Goal: Transaction & Acquisition: Purchase product/service

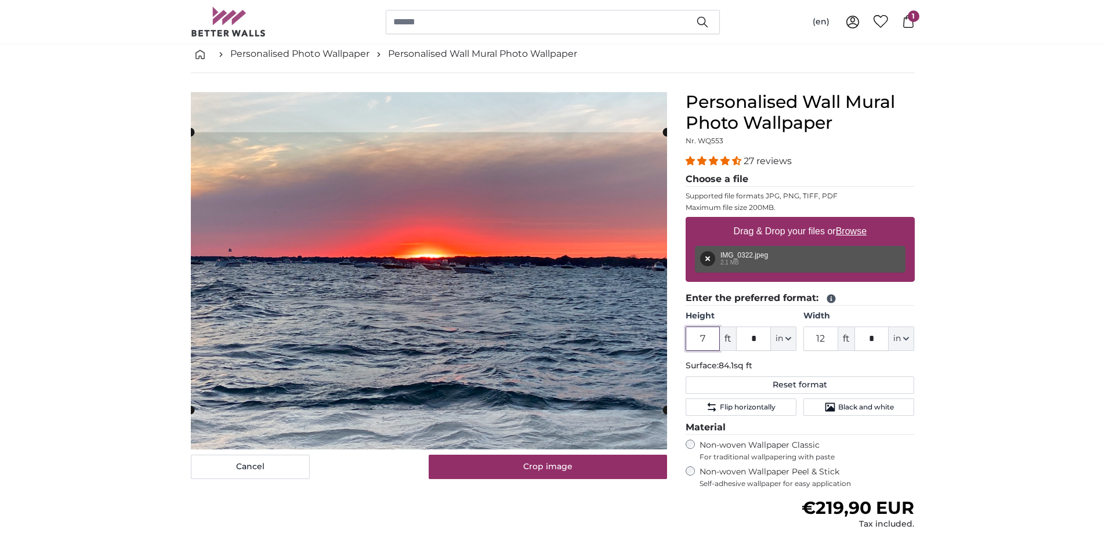
click at [467, 312] on cropper-handle at bounding box center [429, 271] width 476 height 278
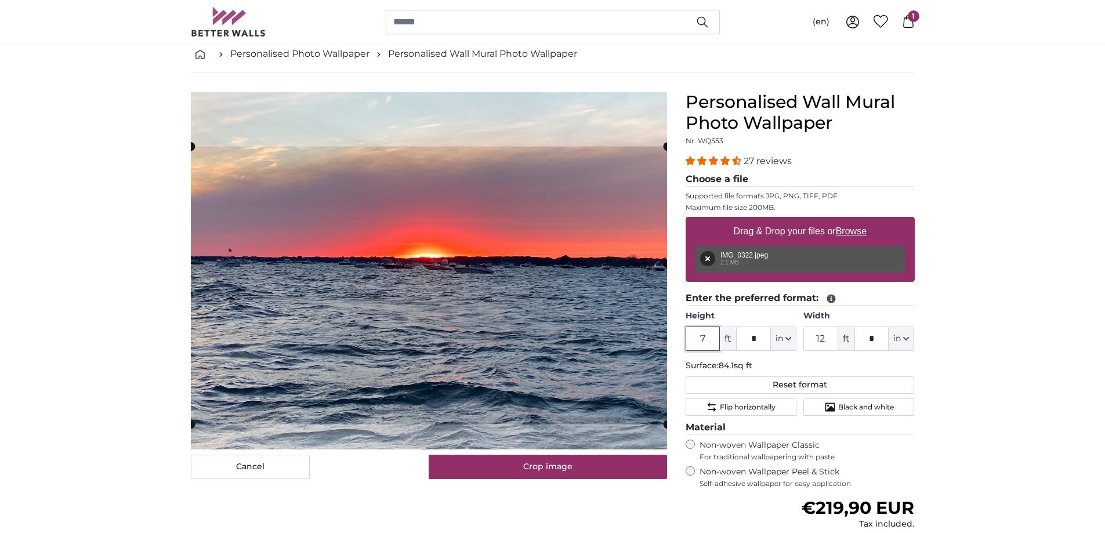
click at [542, 295] on cropper-handle at bounding box center [429, 286] width 476 height 278
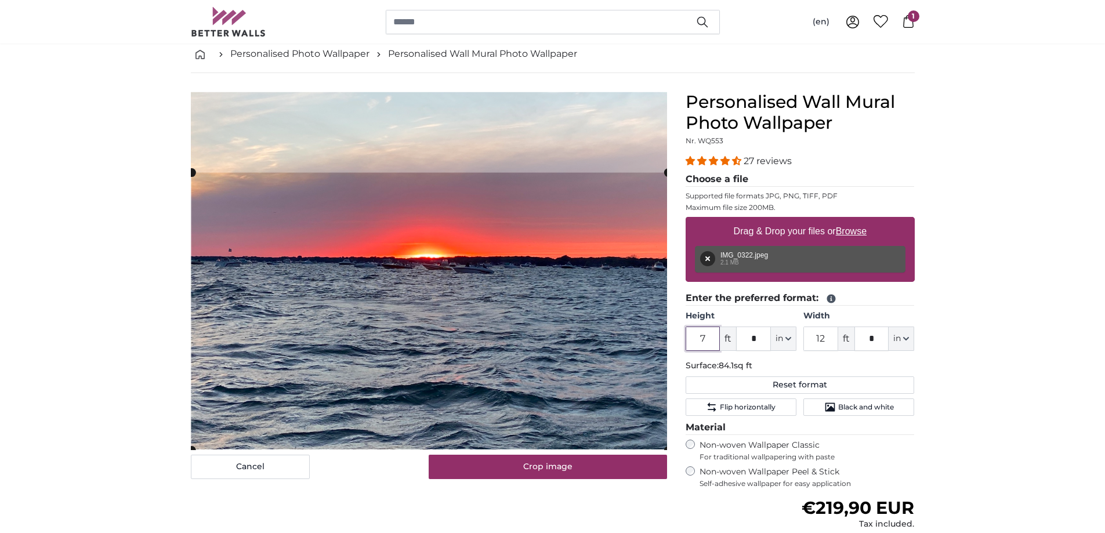
click at [511, 305] on cropper-handle at bounding box center [429, 312] width 476 height 278
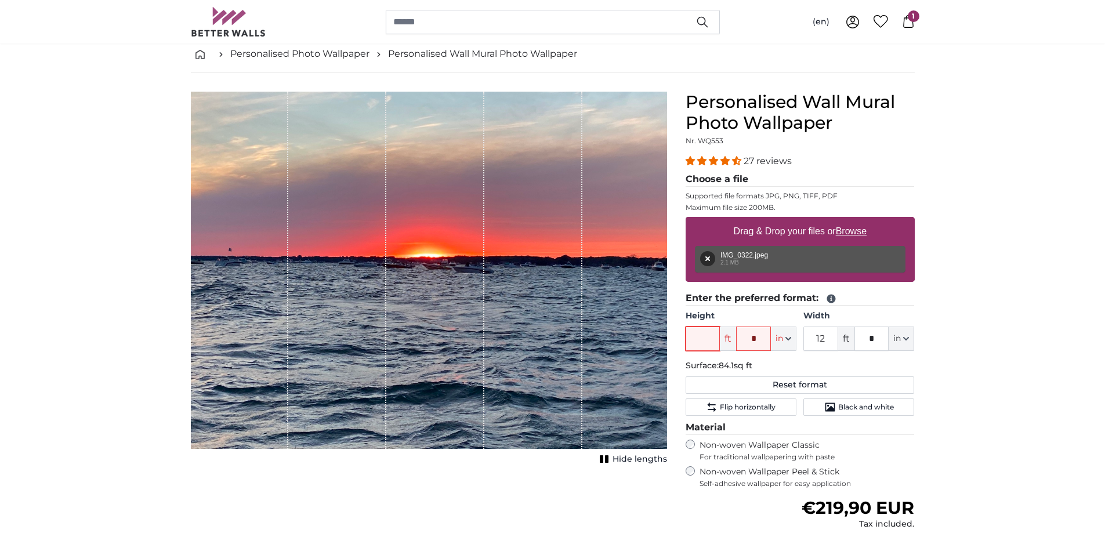
type input "8"
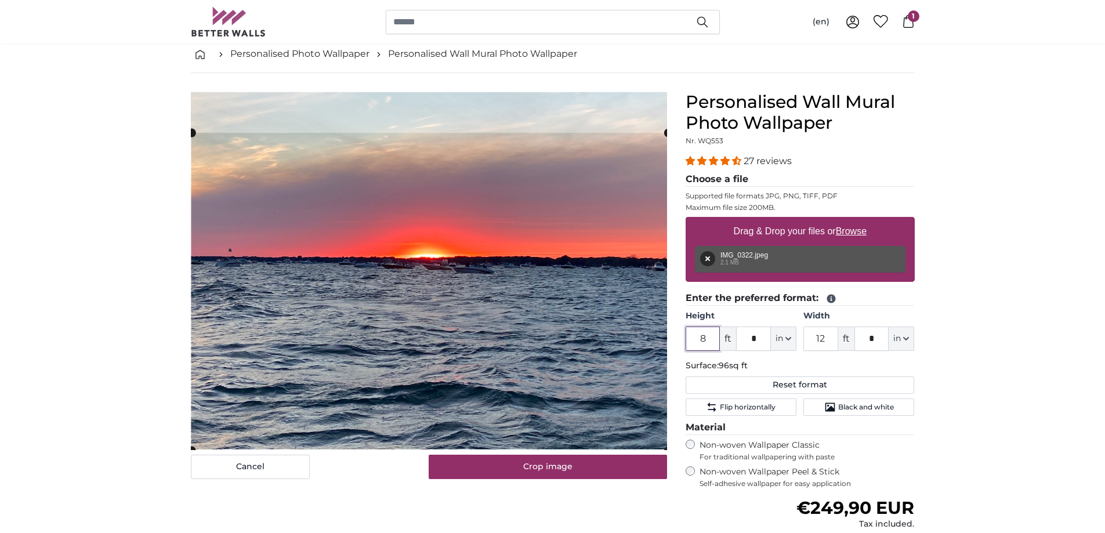
click at [575, 328] on cropper-handle at bounding box center [429, 291] width 476 height 317
click at [661, 253] on cropper-handle at bounding box center [665, 291] width 9 height 316
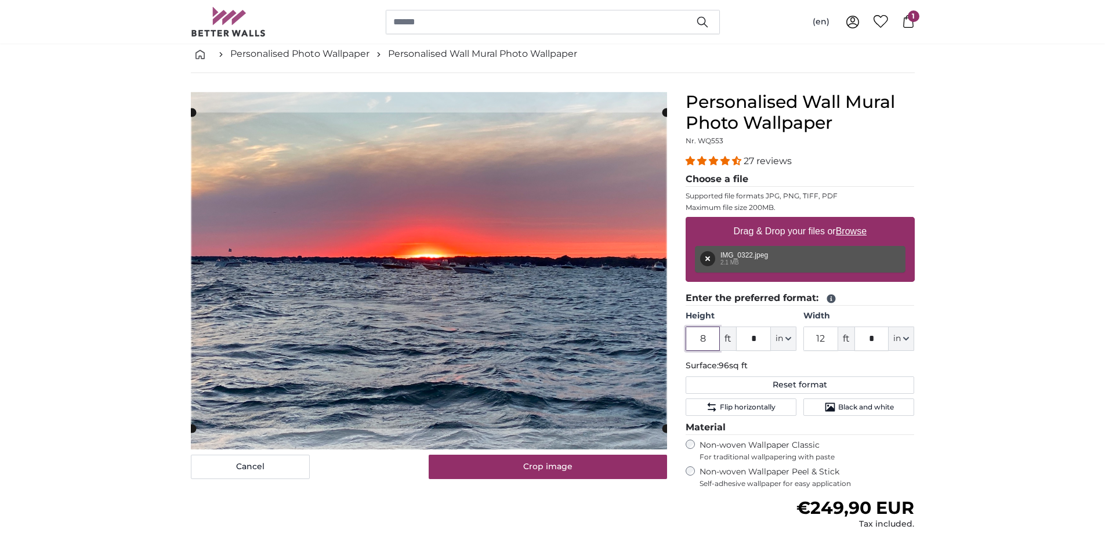
click at [637, 251] on cropper-handle at bounding box center [429, 271] width 474 height 316
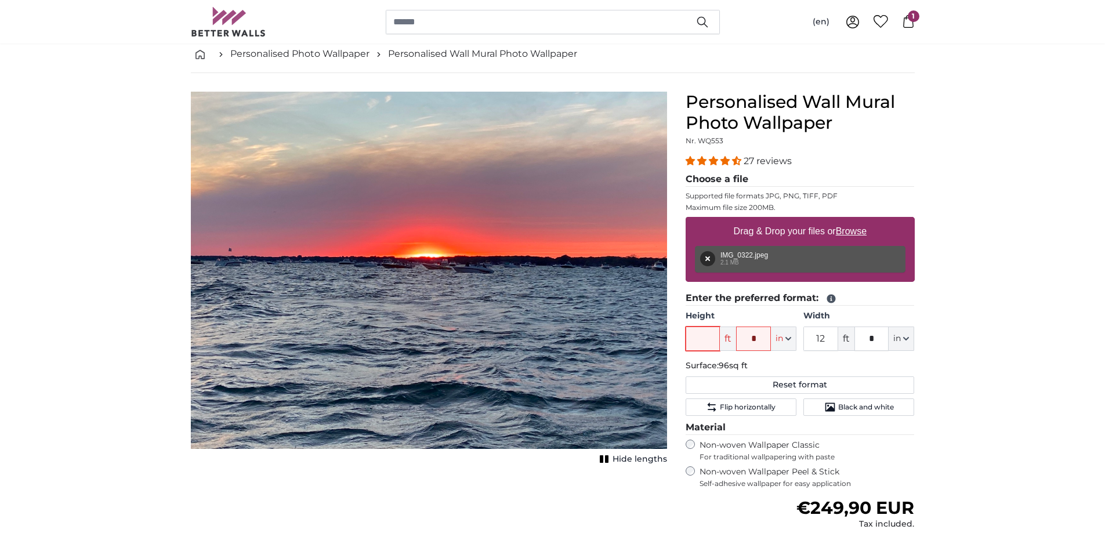
type input "7"
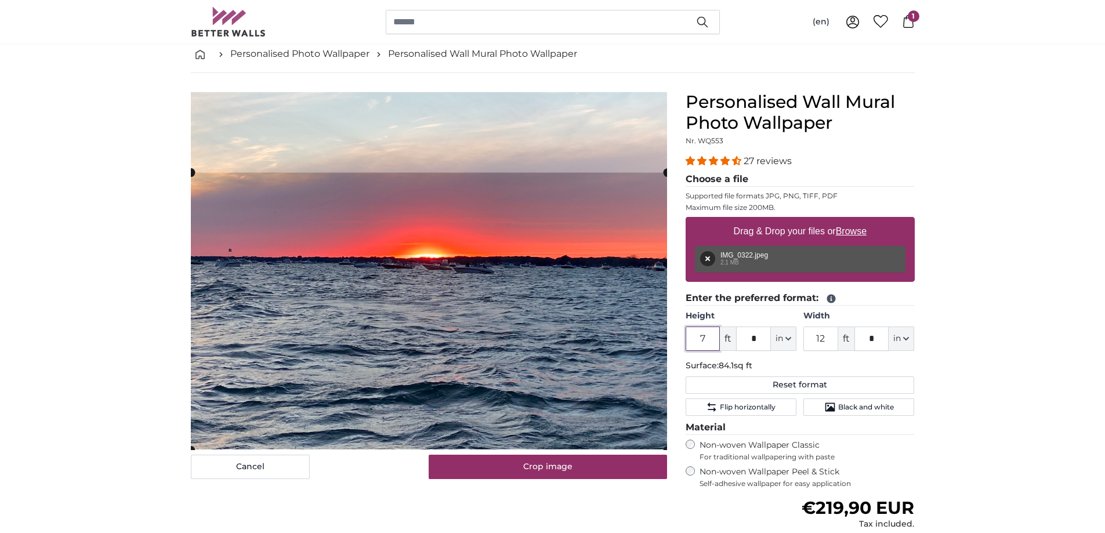
click at [576, 295] on cropper-handle at bounding box center [429, 312] width 476 height 278
click at [829, 339] on input "12" at bounding box center [820, 339] width 35 height 24
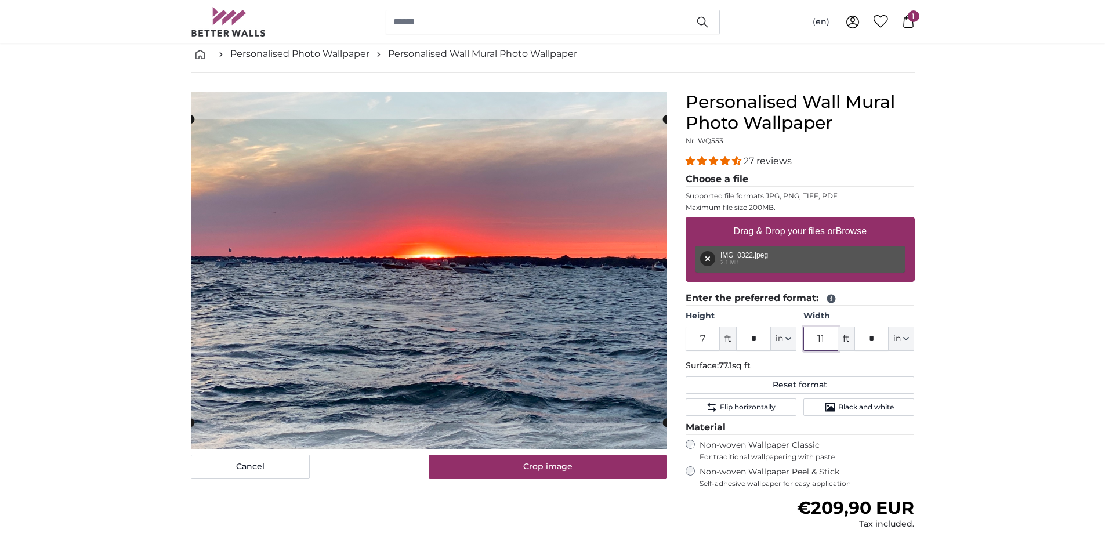
type input "1"
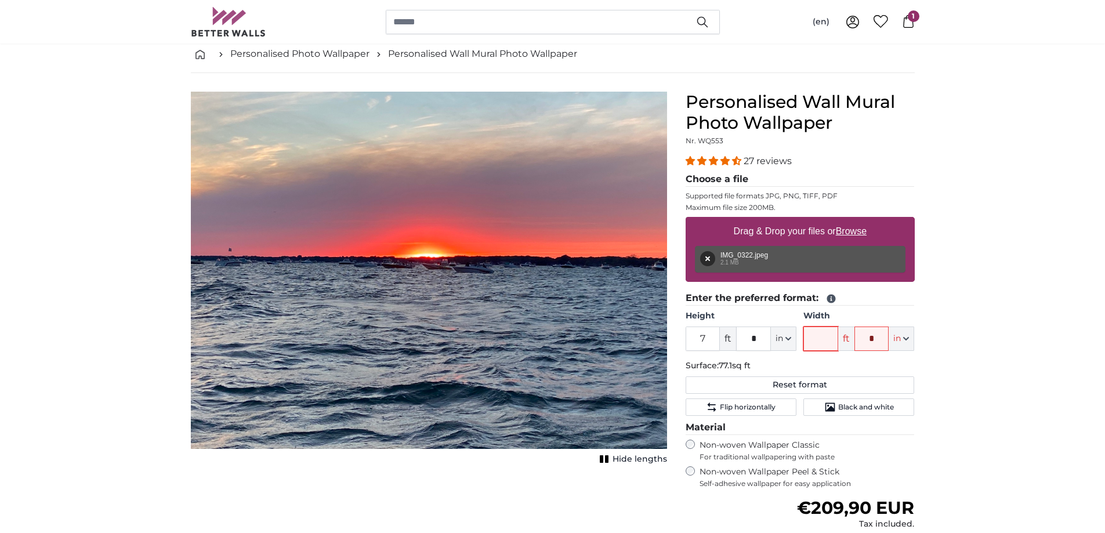
type input "7"
type input "12"
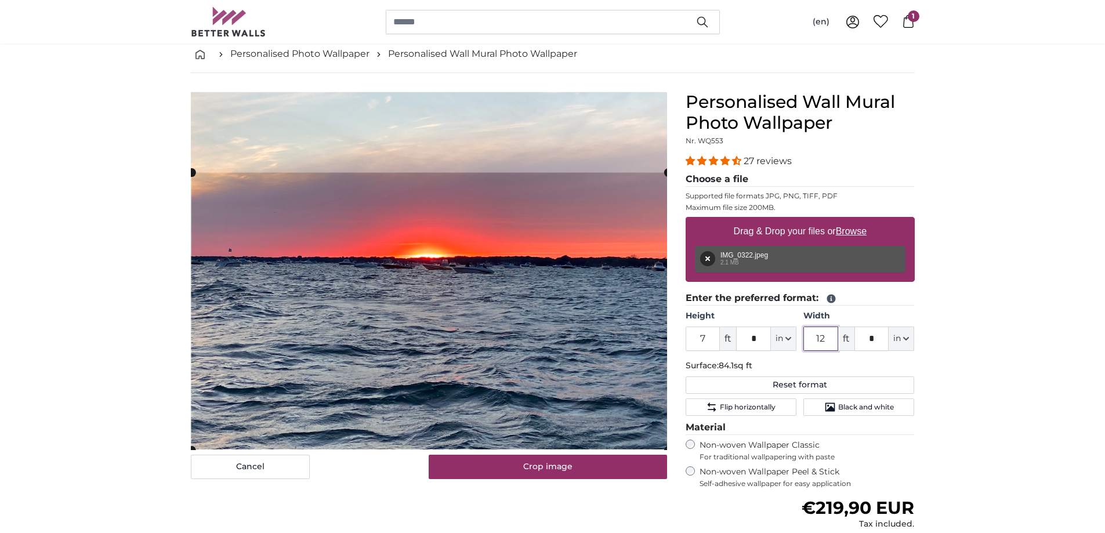
click at [621, 339] on cropper-handle at bounding box center [429, 312] width 476 height 278
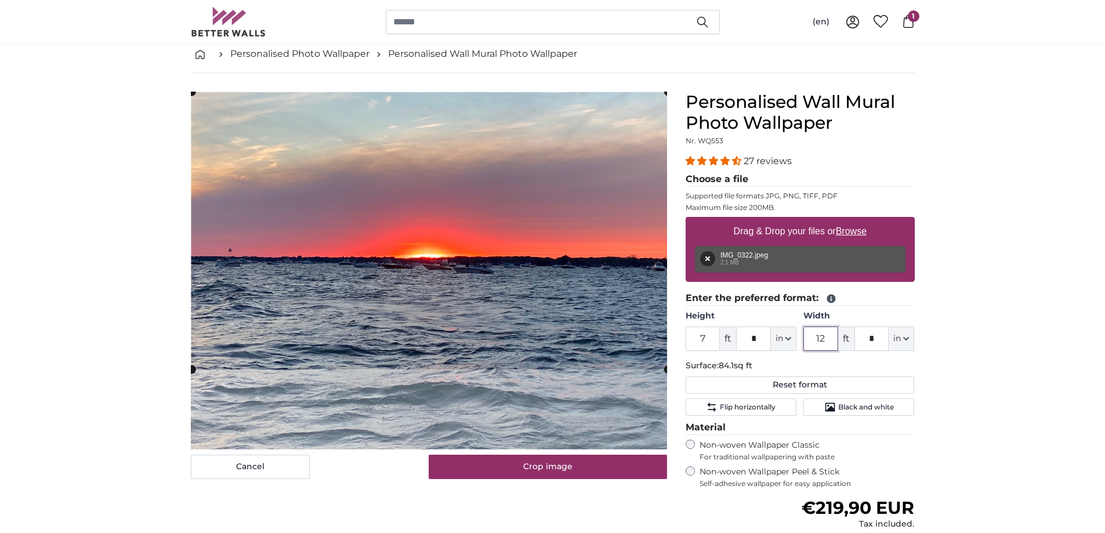
click at [631, 226] on cropper-handle at bounding box center [429, 231] width 476 height 278
click at [709, 338] on input "7" at bounding box center [702, 339] width 35 height 24
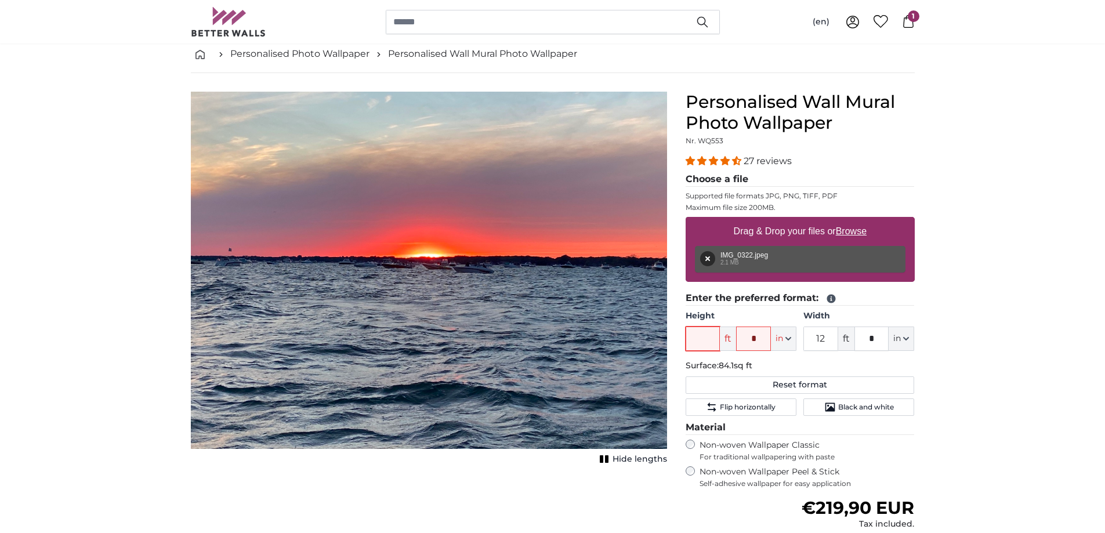
type input "8"
type input "7"
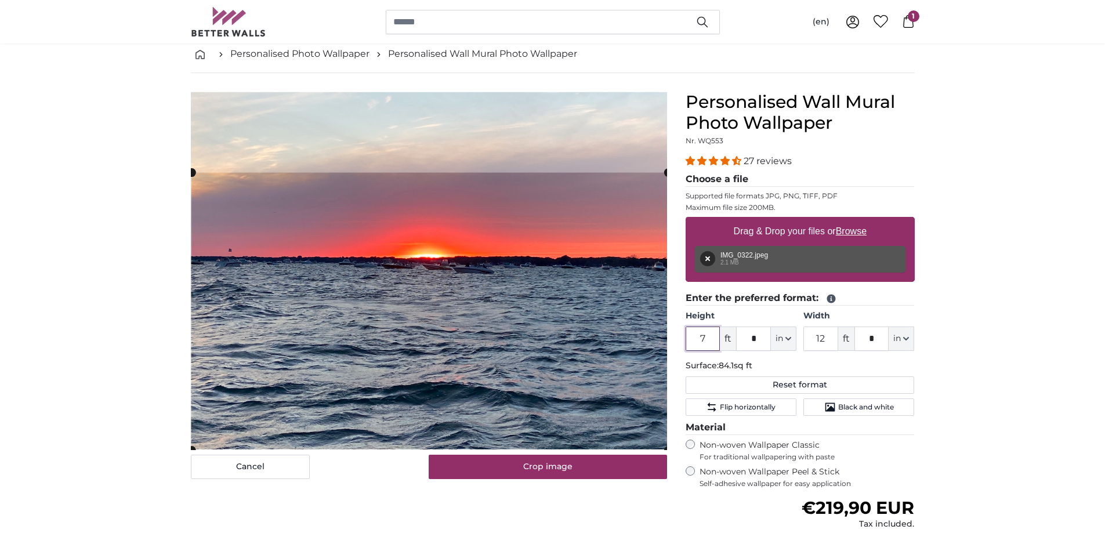
click at [630, 379] on cropper-handle at bounding box center [429, 312] width 476 height 278
click at [620, 344] on cropper-handle at bounding box center [429, 312] width 476 height 278
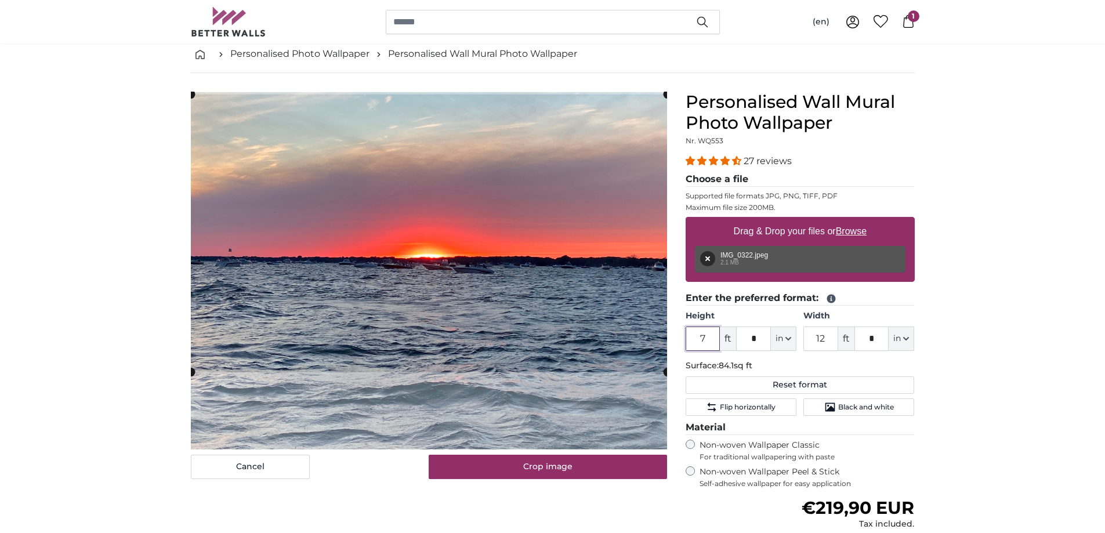
click at [585, 284] on cropper-handle at bounding box center [429, 234] width 476 height 278
click at [585, 278] on cropper-handle at bounding box center [429, 231] width 476 height 278
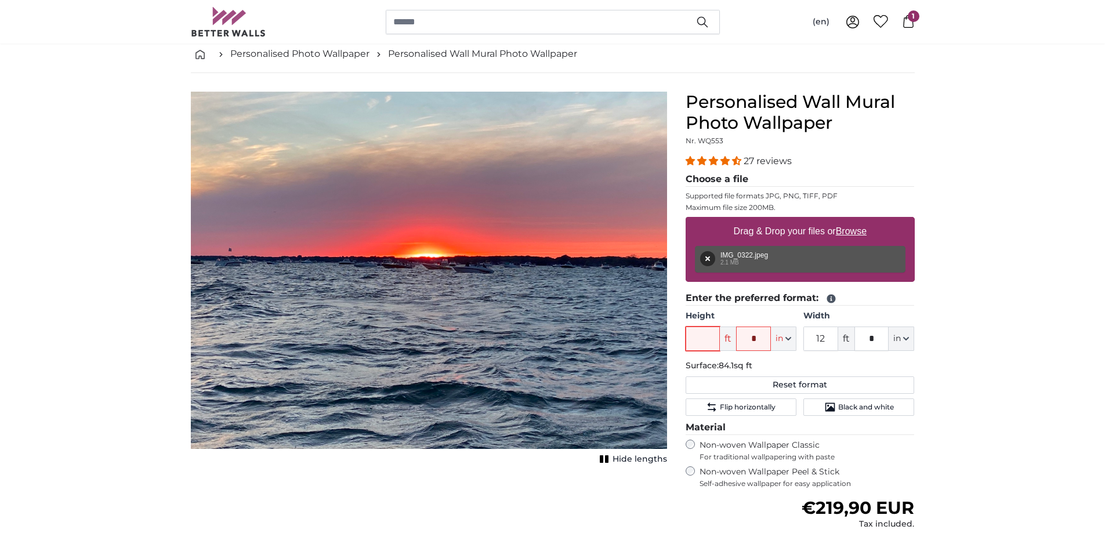
type input "6"
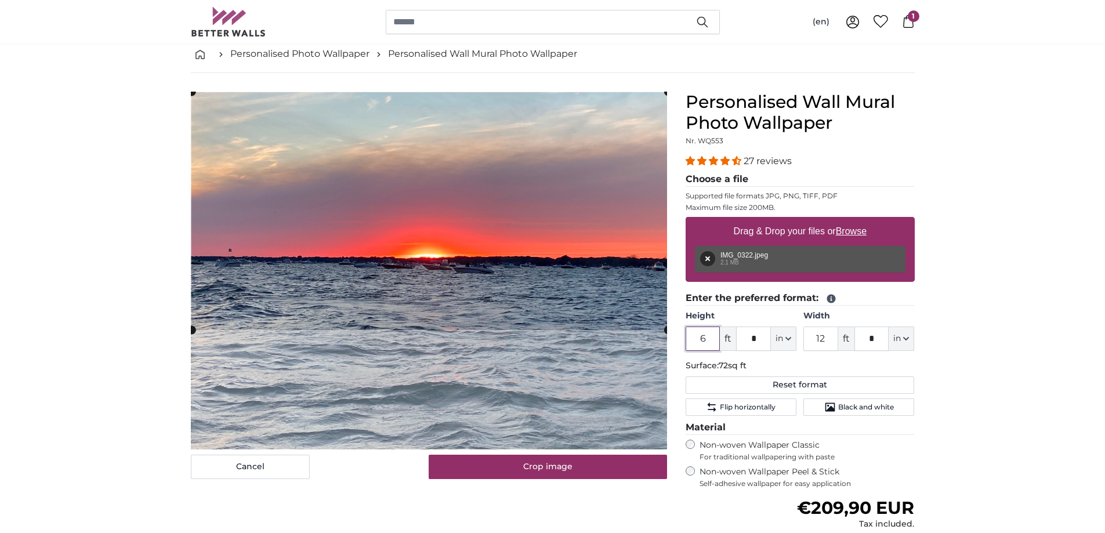
click at [590, 154] on cropper-handle at bounding box center [429, 211] width 476 height 238
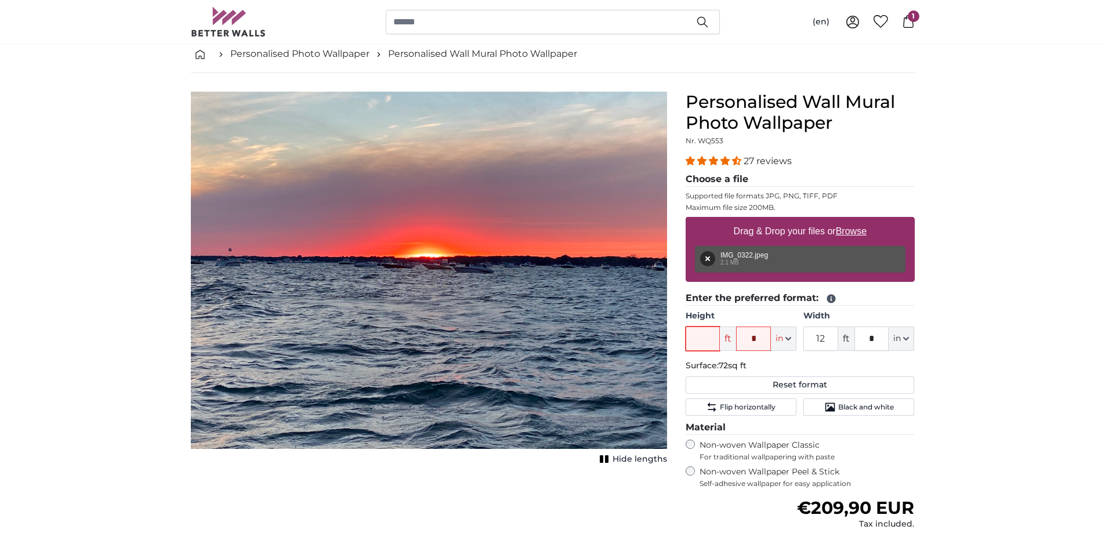
type input "5"
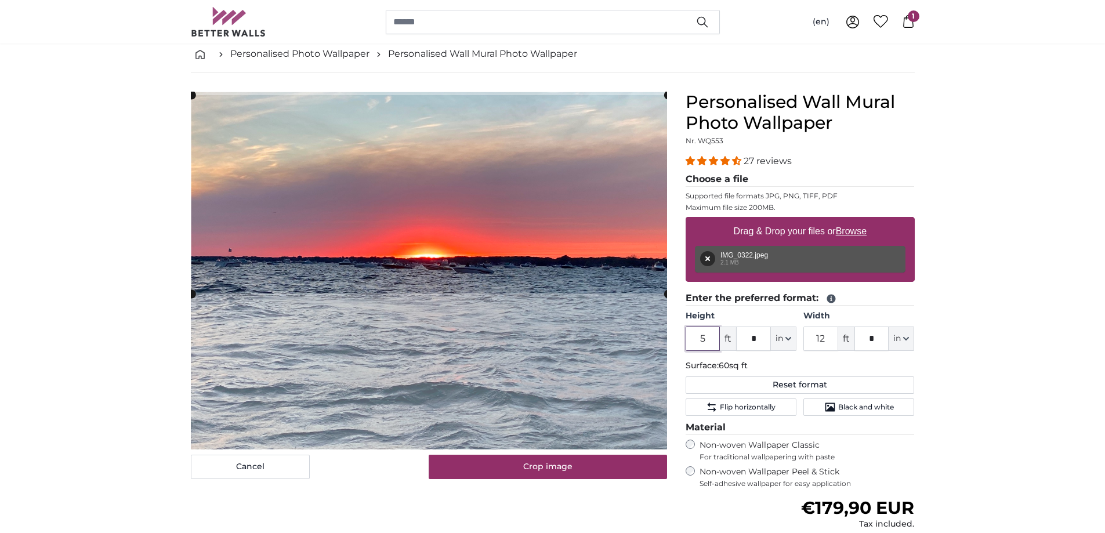
click at [612, 131] on cropper-handle at bounding box center [429, 194] width 476 height 198
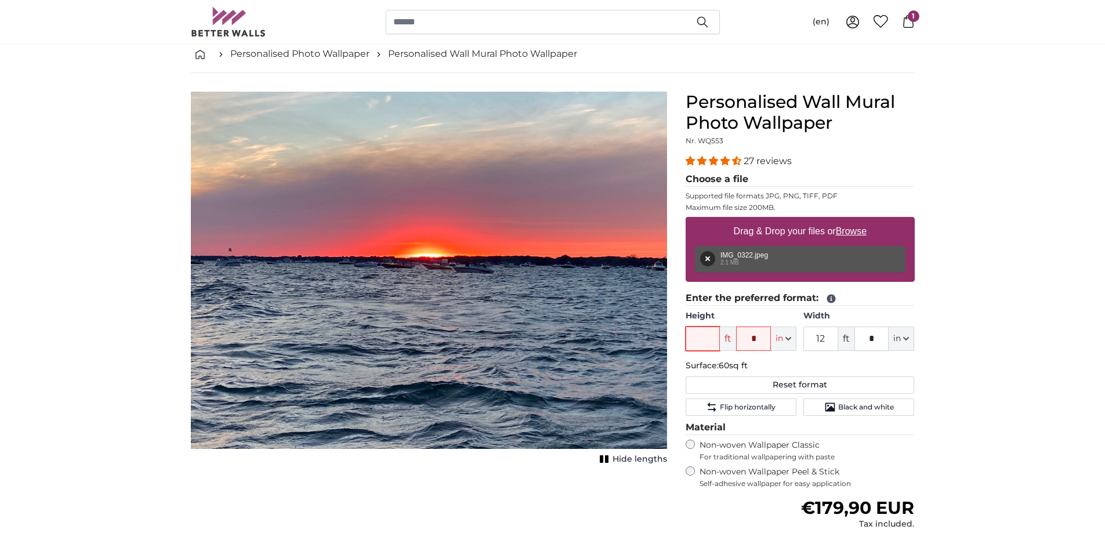
type input "7"
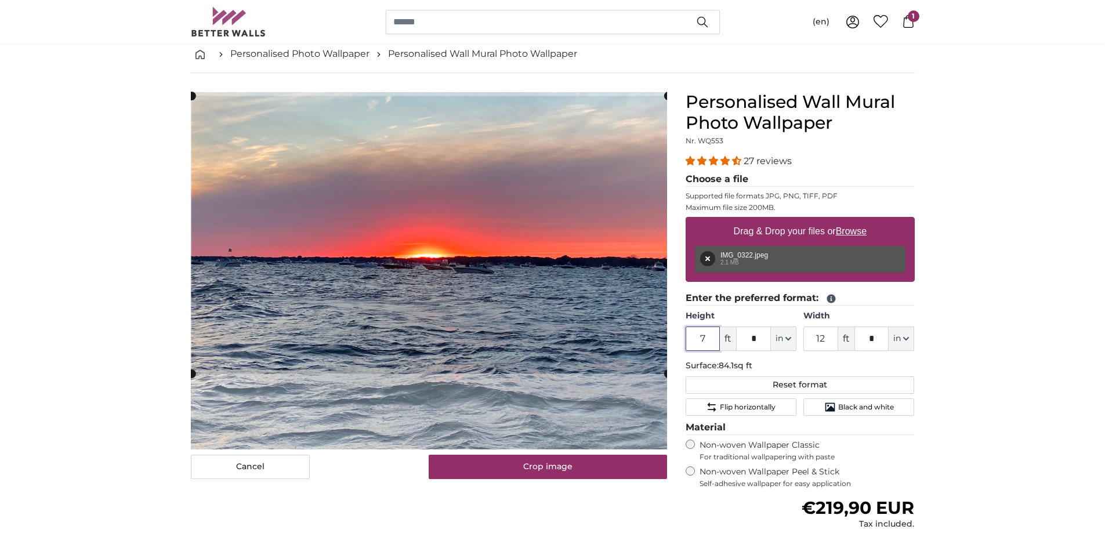
click at [579, 133] on cropper-handle at bounding box center [429, 235] width 476 height 278
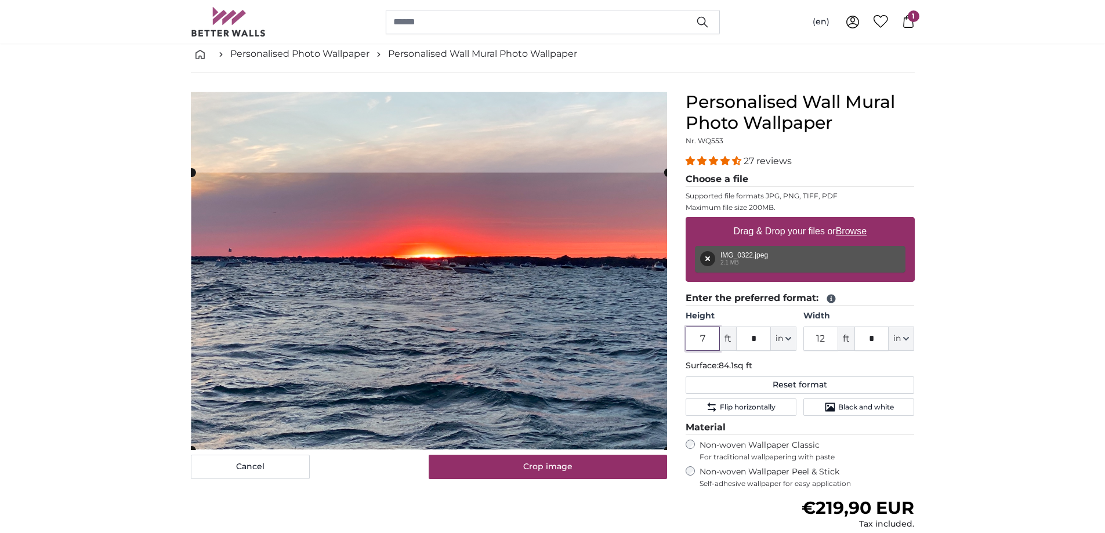
click at [586, 442] on cropper-handle at bounding box center [429, 312] width 476 height 278
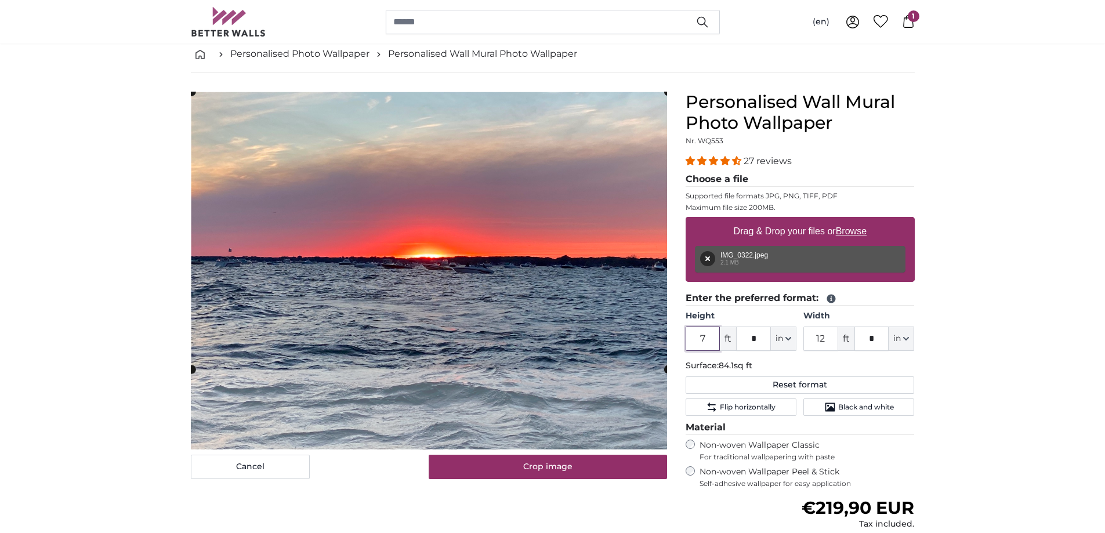
click at [610, 286] on cropper-handle at bounding box center [429, 231] width 476 height 278
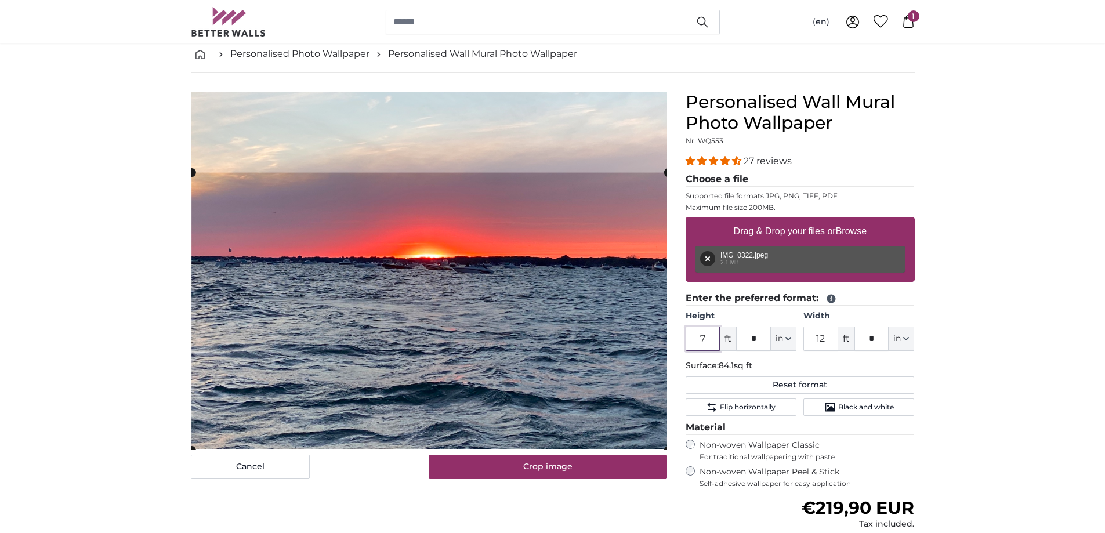
click at [614, 490] on div "Cancel Crop image Hide lengths" at bounding box center [429, 390] width 495 height 596
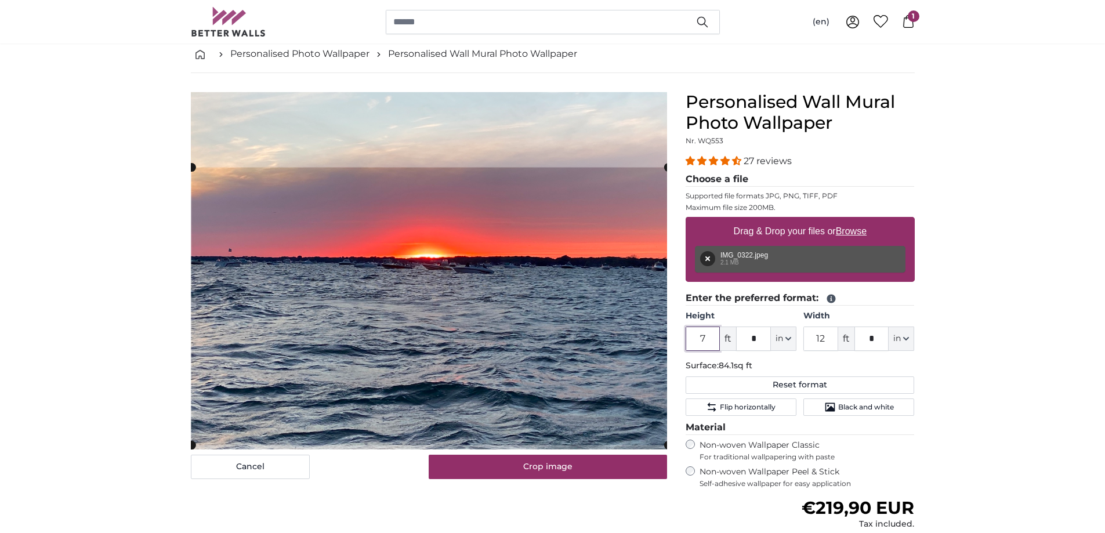
click at [648, 228] on cropper-handle at bounding box center [429, 307] width 476 height 278
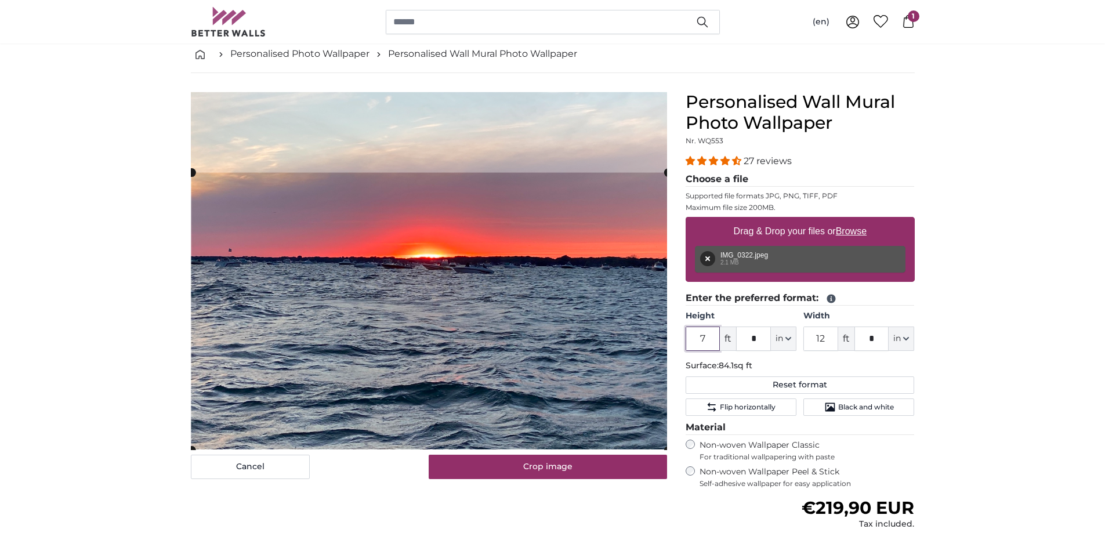
click at [672, 381] on div "Cancel Crop image Hide lengths" at bounding box center [429, 390] width 495 height 596
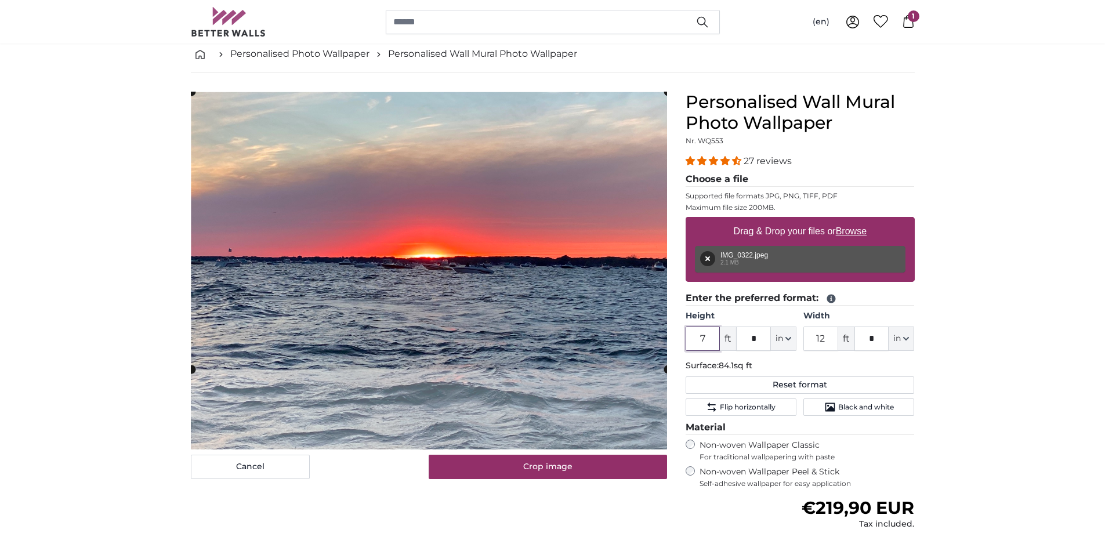
click at [620, 212] on cropper-handle at bounding box center [429, 231] width 476 height 278
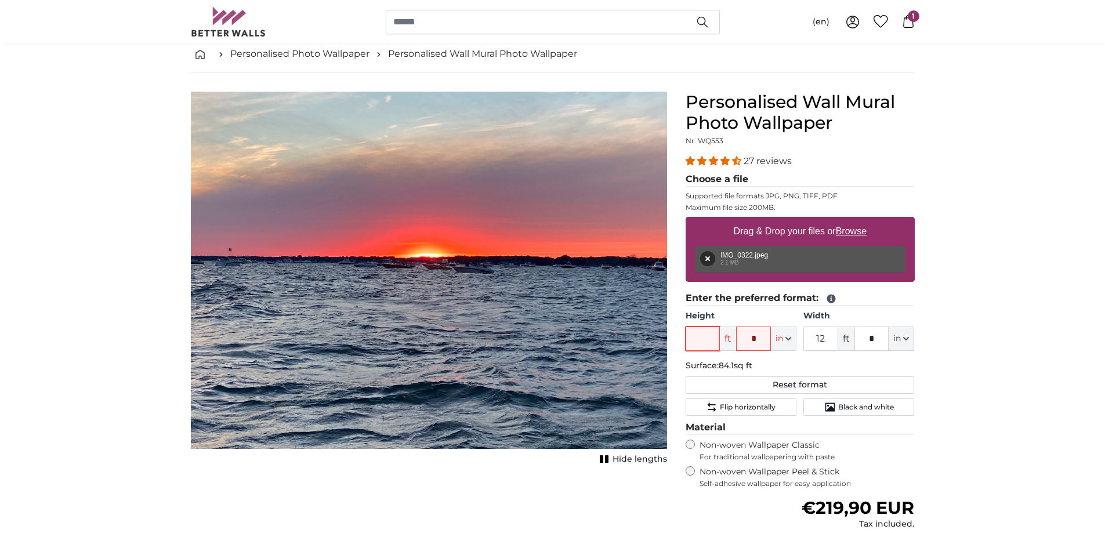
type input "8"
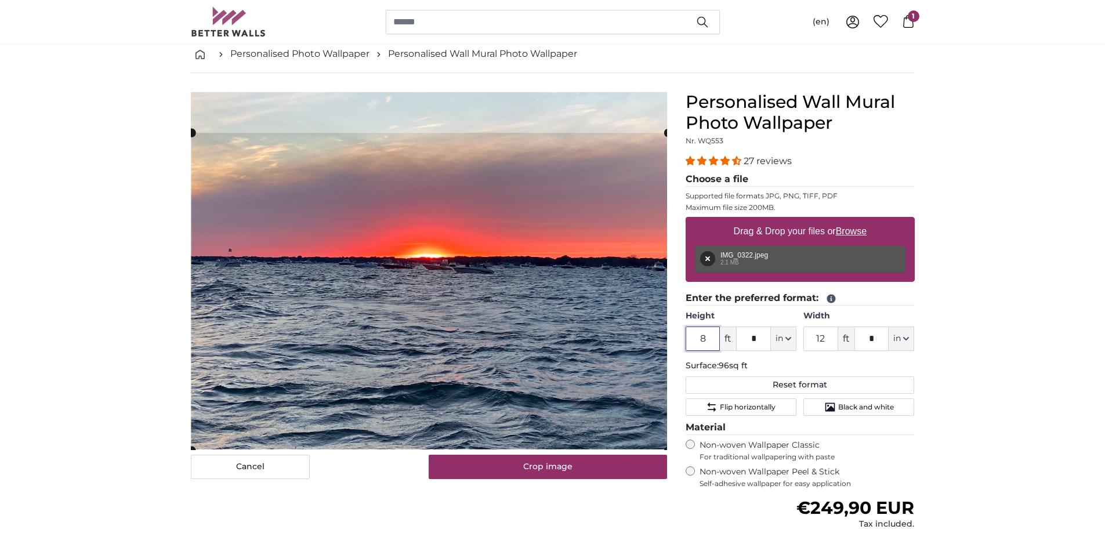
click at [565, 310] on cropper-handle at bounding box center [429, 291] width 476 height 317
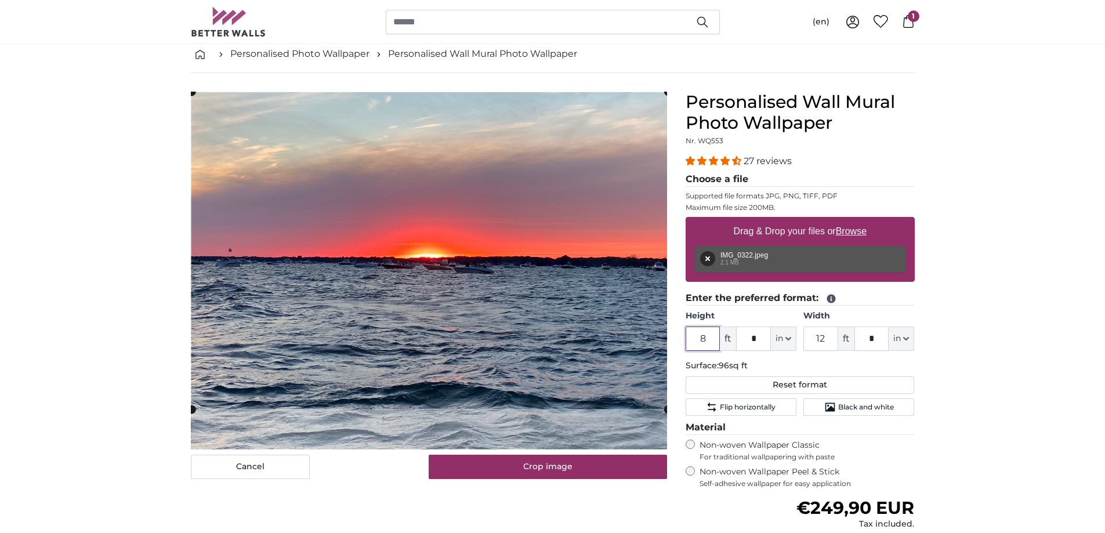
click at [594, 222] on cropper-handle at bounding box center [429, 250] width 476 height 317
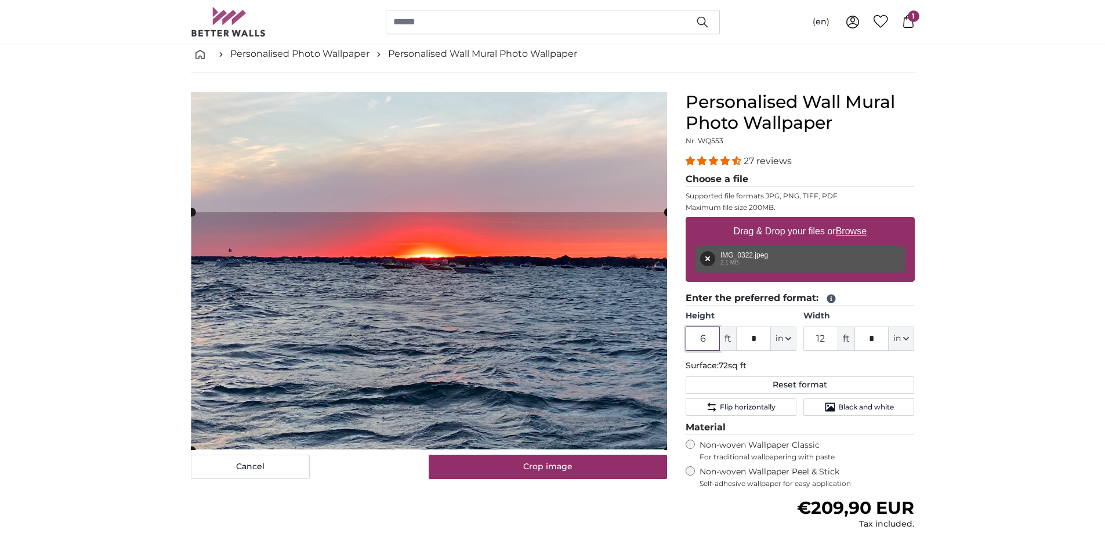
click at [606, 365] on cropper-handle at bounding box center [429, 331] width 476 height 238
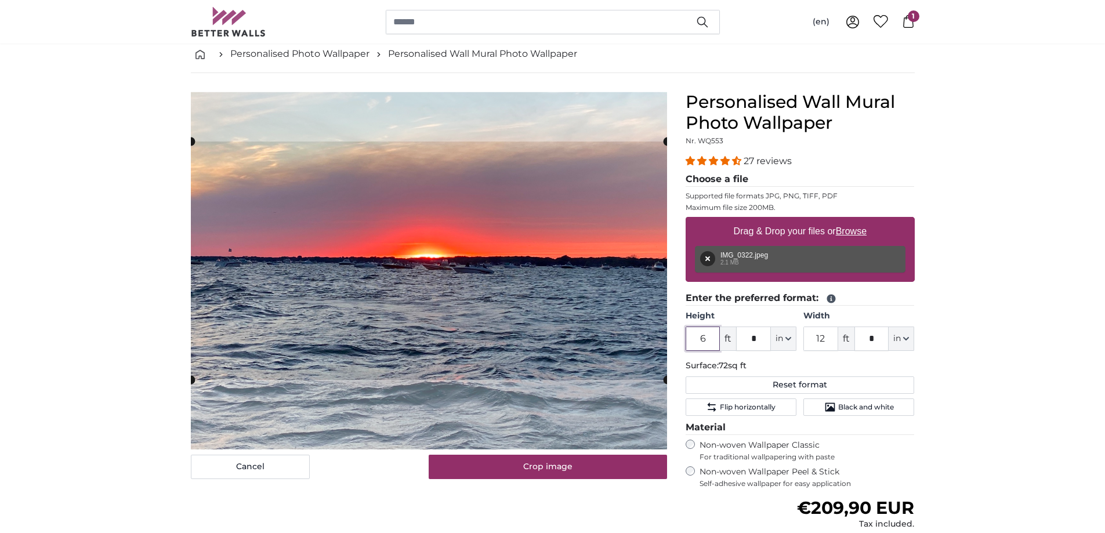
click at [607, 283] on cropper-handle at bounding box center [429, 261] width 476 height 238
type input "6"
click at [202, 56] on icon "breadcrumbs" at bounding box center [199, 54] width 9 height 9
